Goal: Task Accomplishment & Management: Use online tool/utility

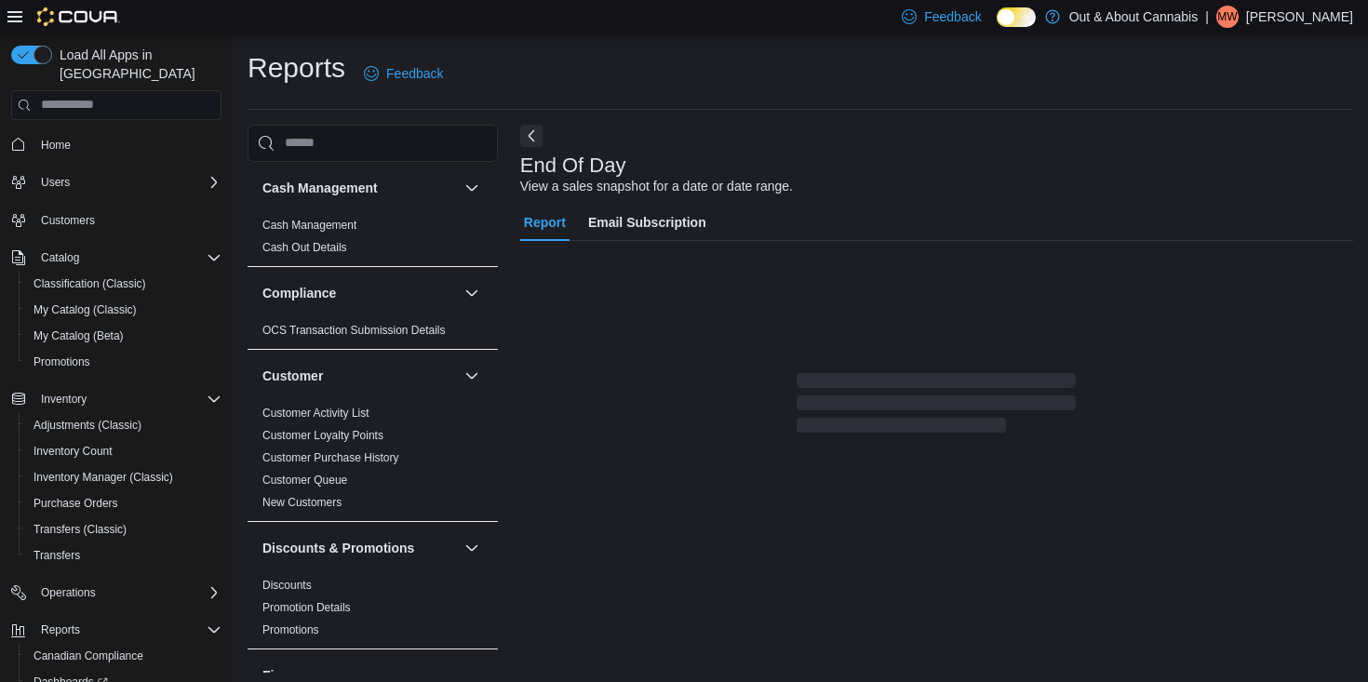
scroll to position [6, 0]
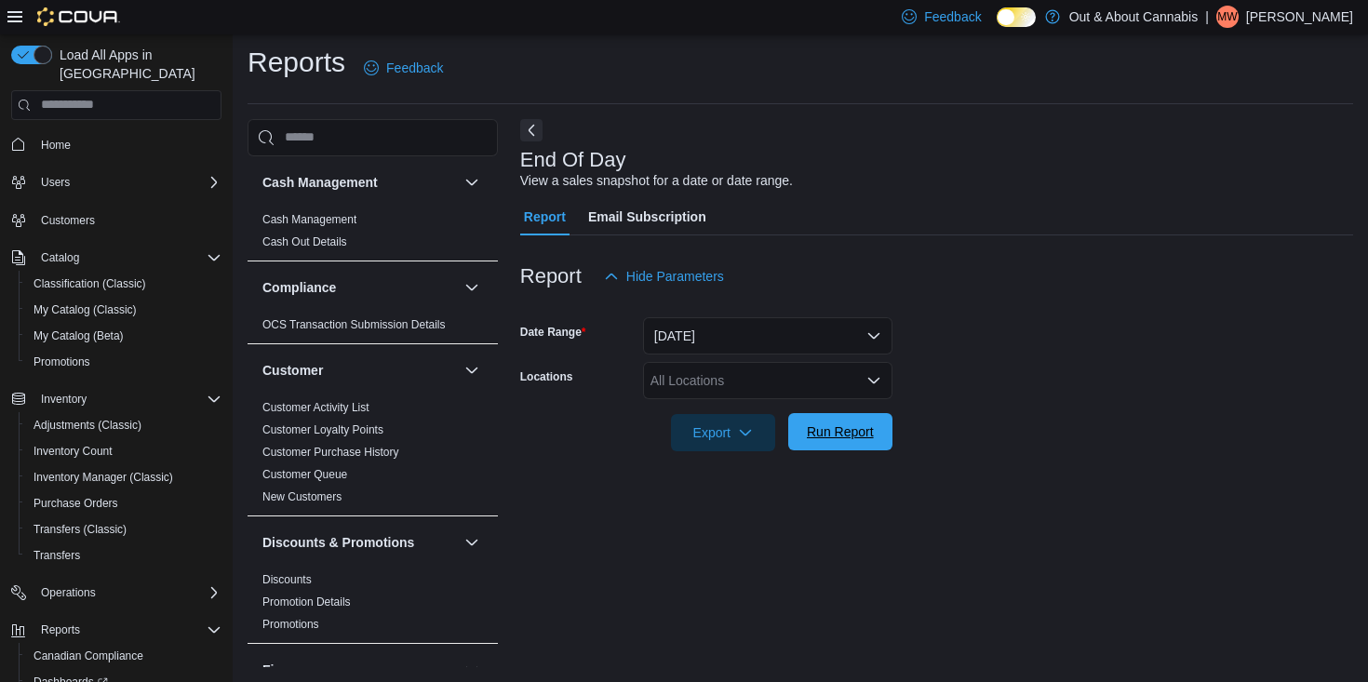
click at [821, 426] on span "Run Report" at bounding box center [840, 431] width 67 height 19
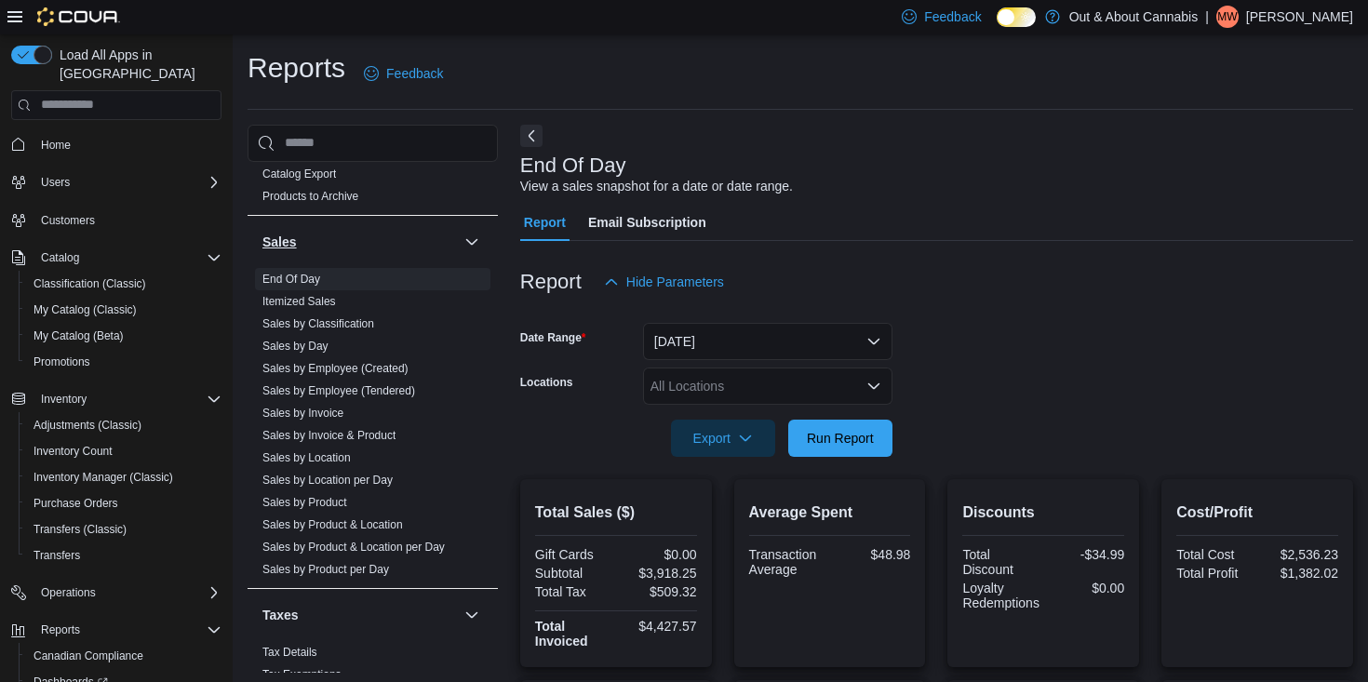
scroll to position [1282, 0]
